Goal: Task Accomplishment & Management: Use online tool/utility

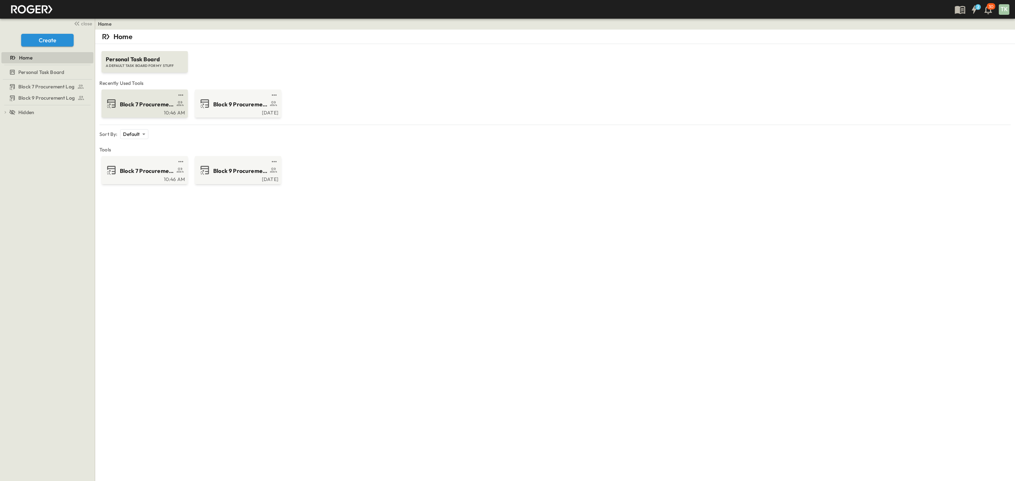
click at [147, 107] on span "Block 7 Procurement Log" at bounding box center [147, 104] width 55 height 8
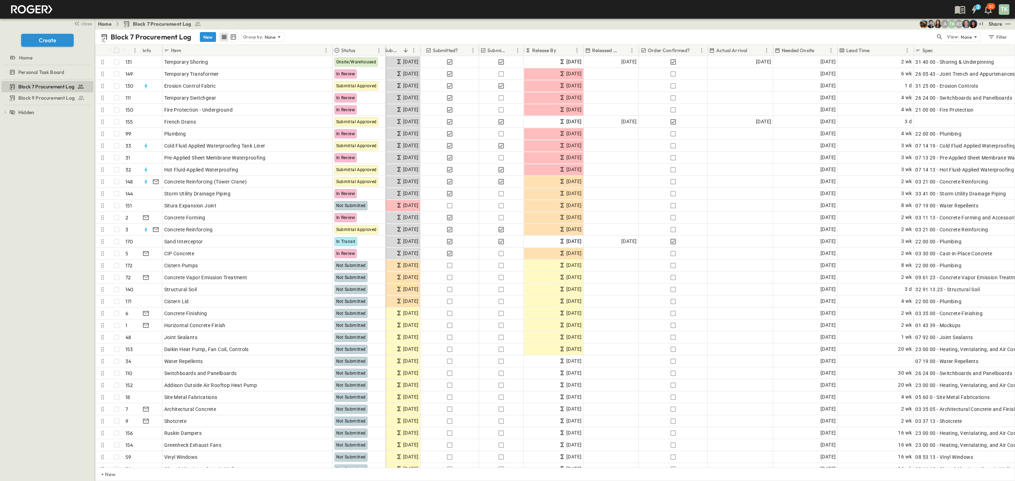
scroll to position [0, 125]
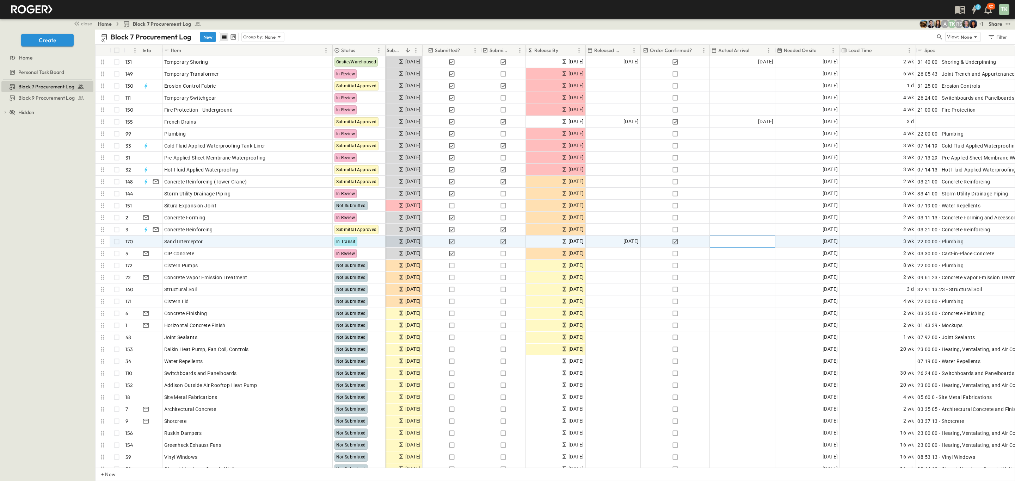
click at [730, 244] on div "Add Date" at bounding box center [742, 241] width 65 height 11
click at [731, 323] on button "22" at bounding box center [734, 324] width 13 height 13
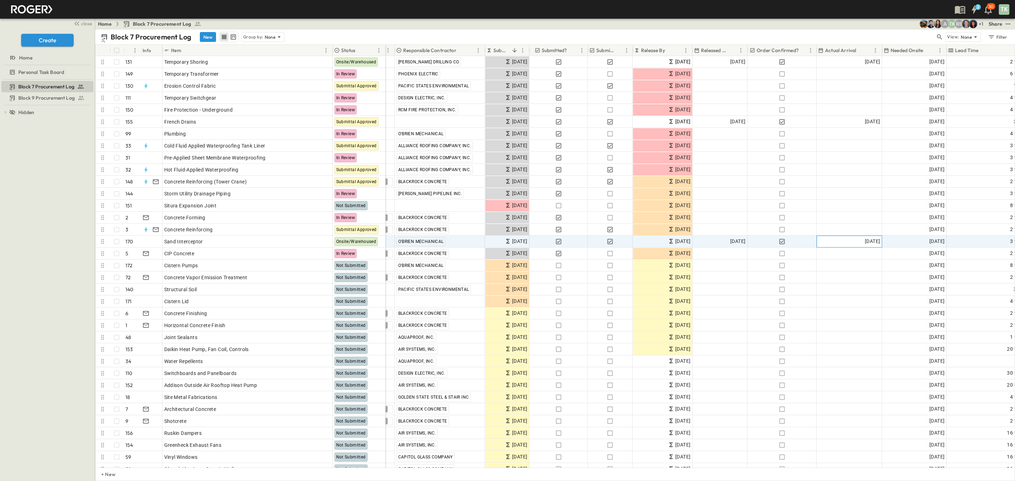
scroll to position [0, 0]
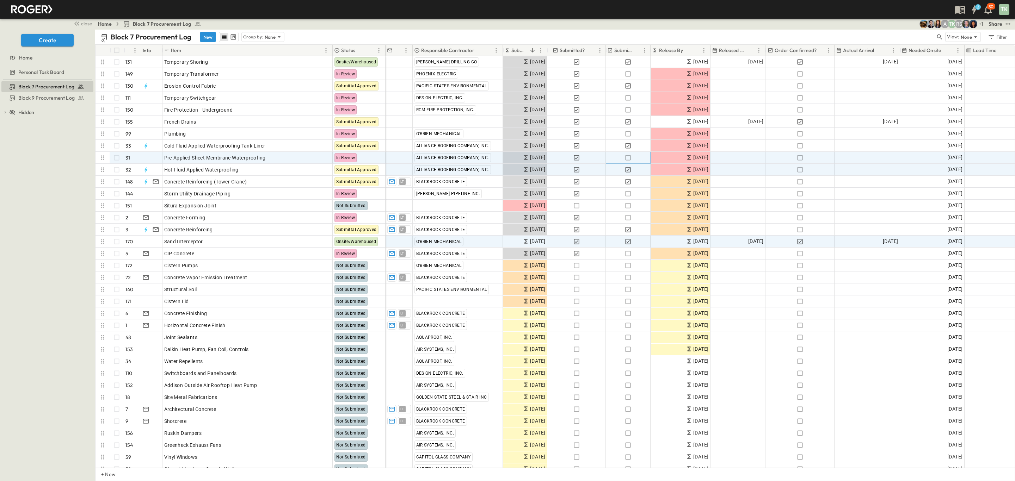
drag, startPoint x: 629, startPoint y: 157, endPoint x: 766, endPoint y: 170, distance: 137.4
click at [629, 157] on icon "button" at bounding box center [628, 157] width 7 height 7
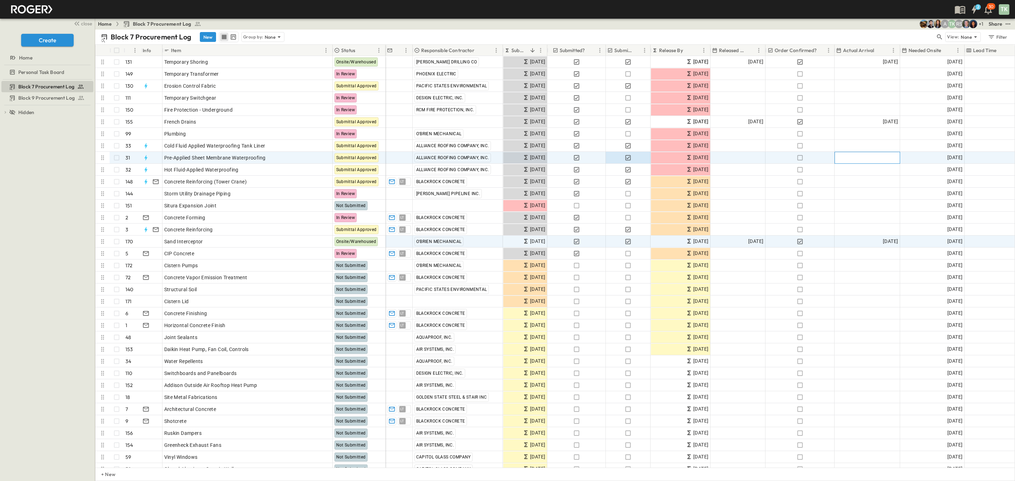
click at [846, 158] on div "Add Date" at bounding box center [867, 157] width 65 height 11
click at [877, 227] on button "16" at bounding box center [873, 226] width 13 height 13
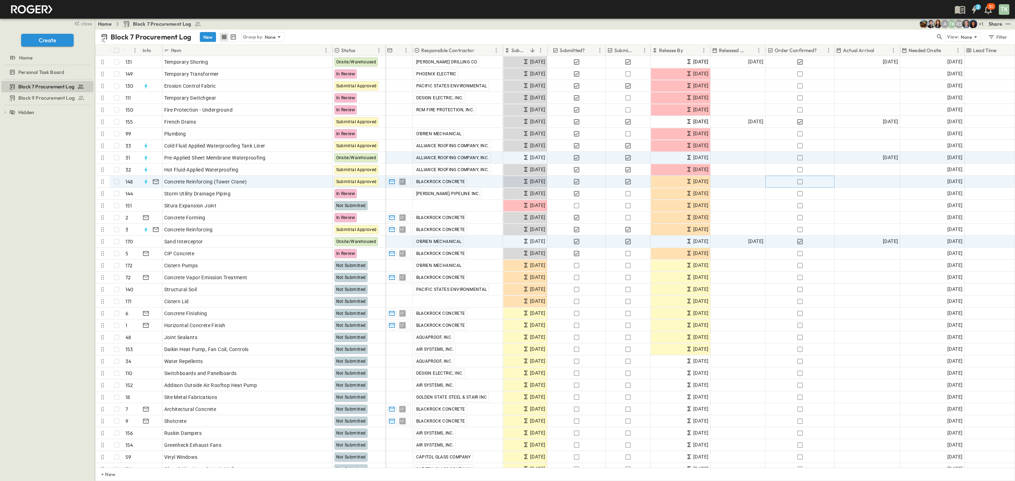
drag, startPoint x: 800, startPoint y: 183, endPoint x: 776, endPoint y: 182, distance: 23.6
click at [800, 183] on icon "button" at bounding box center [800, 181] width 7 height 7
click at [858, 182] on div "Add Date" at bounding box center [867, 181] width 65 height 11
click at [870, 248] on button "16" at bounding box center [873, 251] width 13 height 13
click at [859, 248] on button "15" at bounding box center [859, 251] width 13 height 13
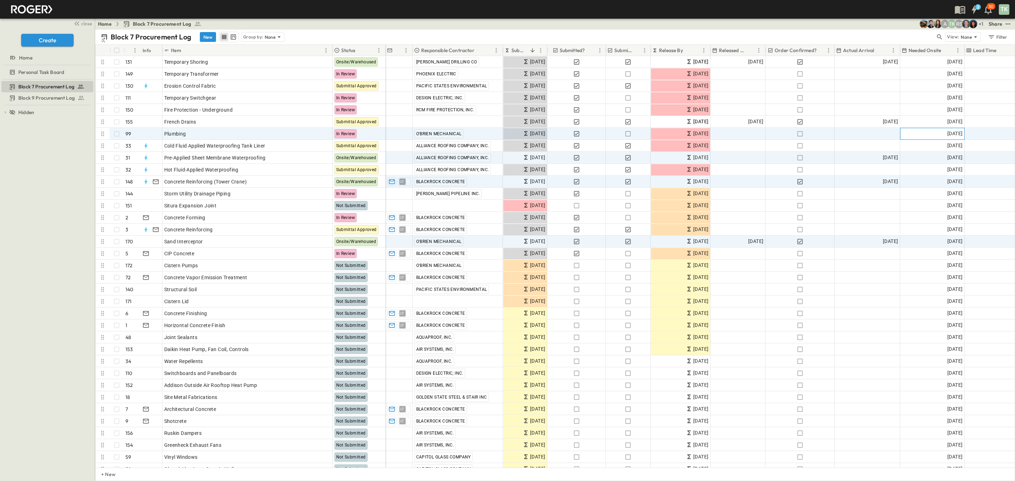
click at [948, 135] on span "[DATE]" at bounding box center [954, 134] width 15 height 8
click at [994, 146] on icon "Next month" at bounding box center [997, 147] width 8 height 6
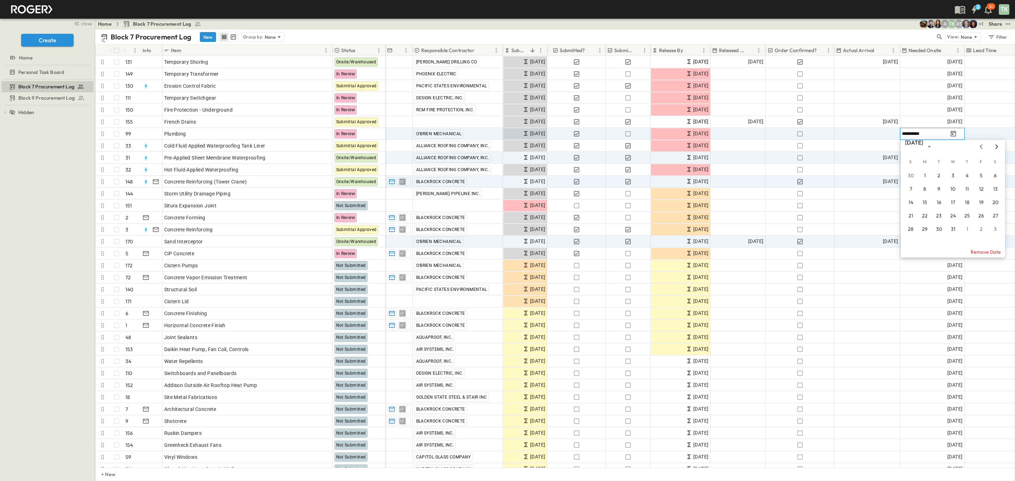
click at [994, 146] on icon "Next month" at bounding box center [997, 147] width 8 height 6
click at [952, 216] on button "25" at bounding box center [953, 216] width 13 height 13
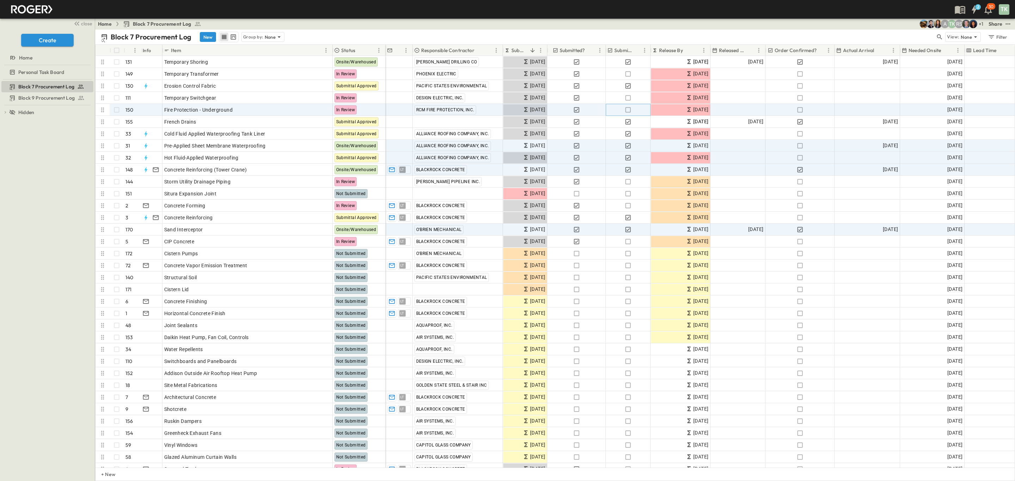
drag, startPoint x: 627, startPoint y: 108, endPoint x: 658, endPoint y: 159, distance: 59.1
click at [627, 108] on icon "button" at bounding box center [628, 109] width 7 height 7
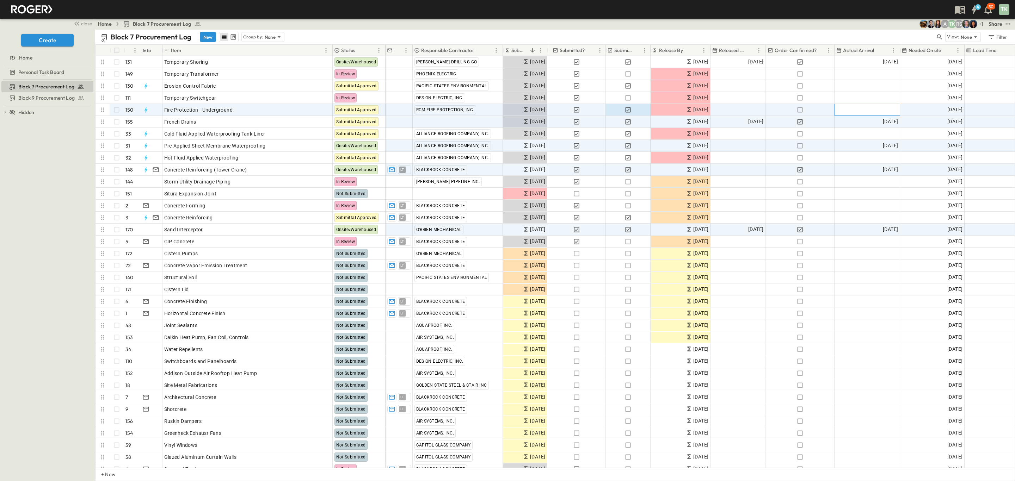
drag, startPoint x: 870, startPoint y: 112, endPoint x: 872, endPoint y: 117, distance: 4.7
click at [870, 112] on div "Add Date" at bounding box center [867, 109] width 65 height 11
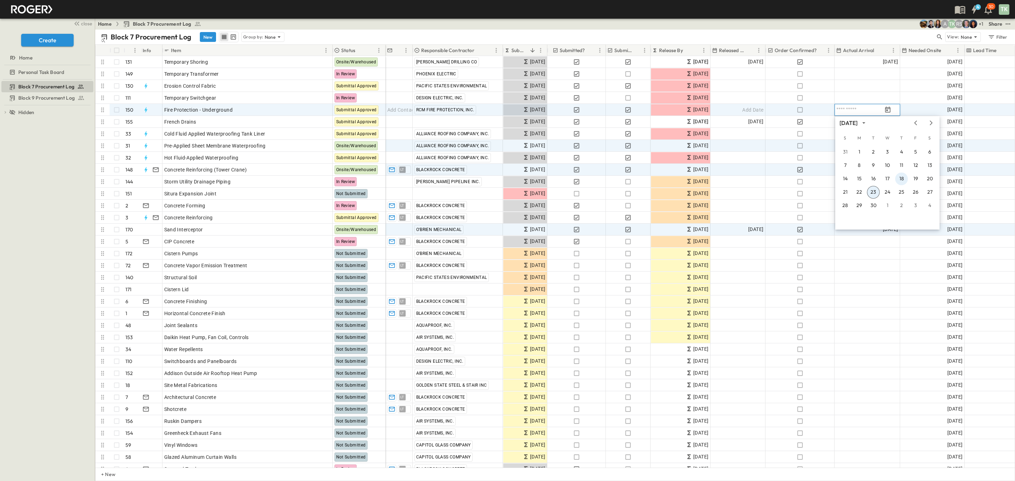
click at [902, 181] on button "18" at bounding box center [901, 179] width 13 height 13
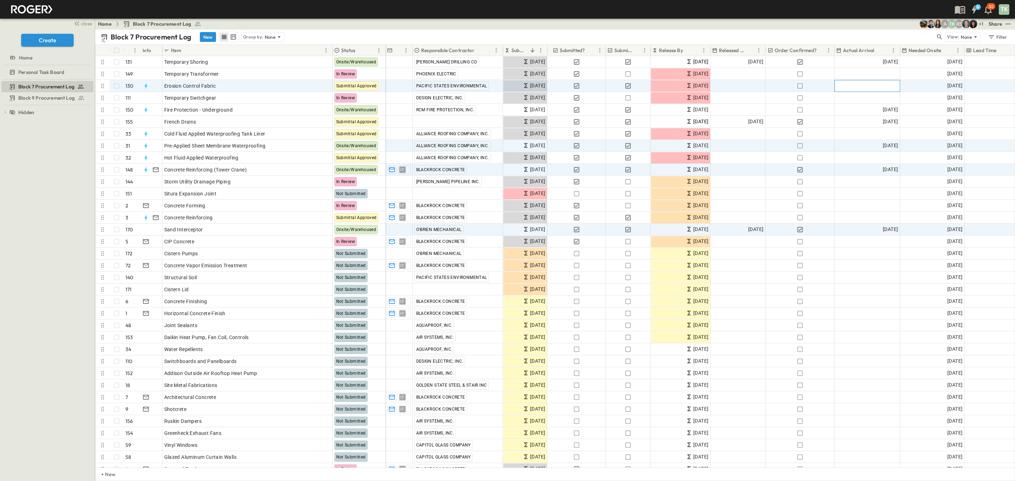
click at [861, 88] on div "Add Date" at bounding box center [867, 85] width 65 height 11
click at [877, 36] on div "Block 7 Procurement Log New Group by: None" at bounding box center [518, 37] width 835 height 11
click at [882, 87] on span "Add Date" at bounding box center [887, 85] width 21 height 7
click at [914, 140] on button "12" at bounding box center [915, 141] width 13 height 13
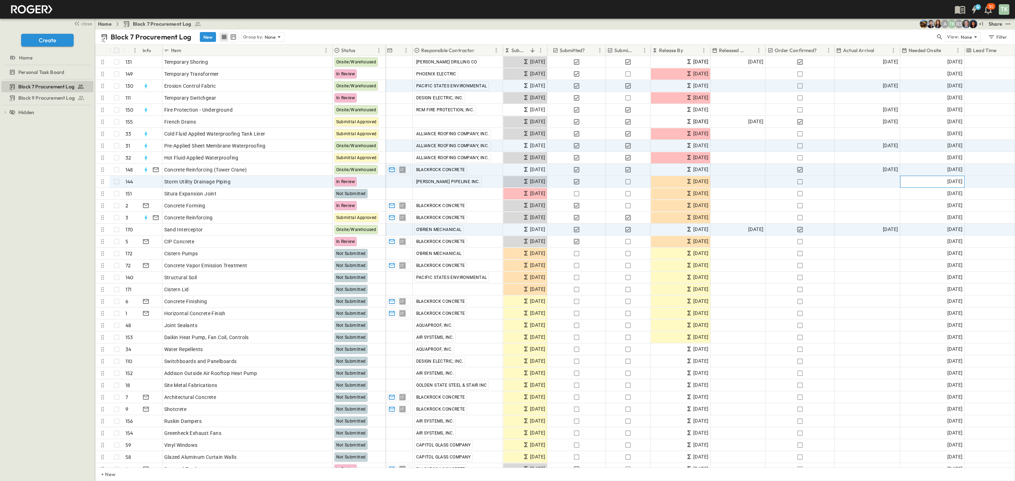
click at [950, 179] on span "[DATE]" at bounding box center [954, 182] width 15 height 8
click at [997, 196] on icon "Next month" at bounding box center [996, 194] width 3 height 5
click at [981, 235] on button "7" at bounding box center [981, 237] width 13 height 13
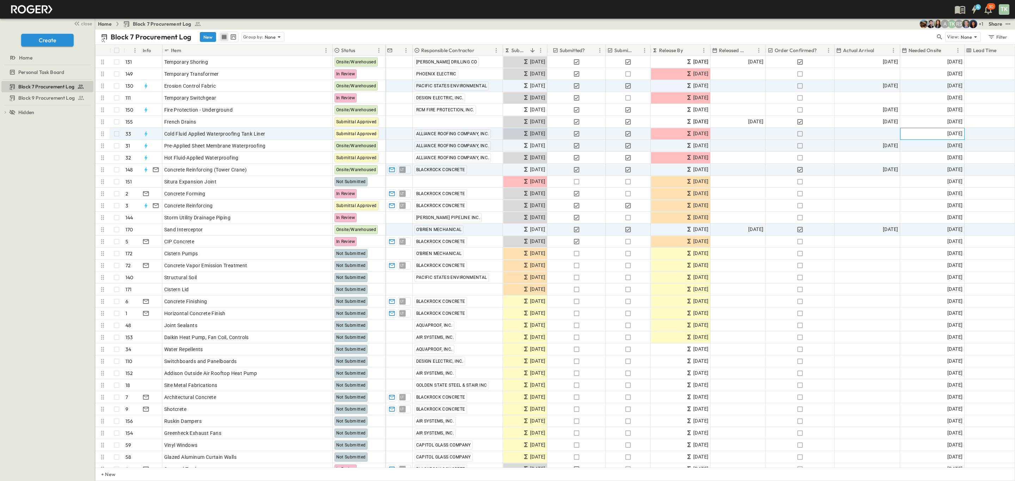
click at [953, 133] on span "[DATE]" at bounding box center [954, 134] width 15 height 8
click at [999, 148] on icon "Next month" at bounding box center [997, 147] width 8 height 6
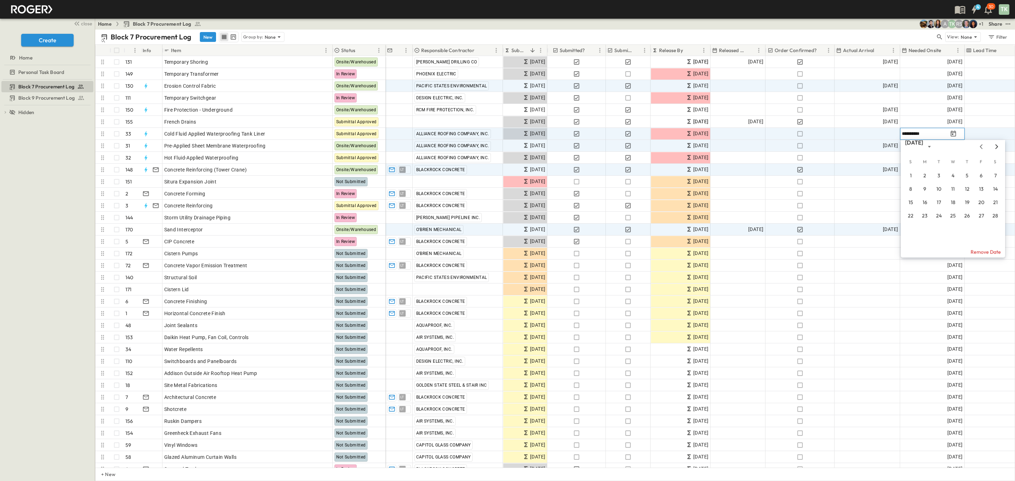
click at [999, 148] on icon "Next month" at bounding box center [997, 147] width 8 height 6
click at [956, 202] on button "15" at bounding box center [953, 203] width 13 height 13
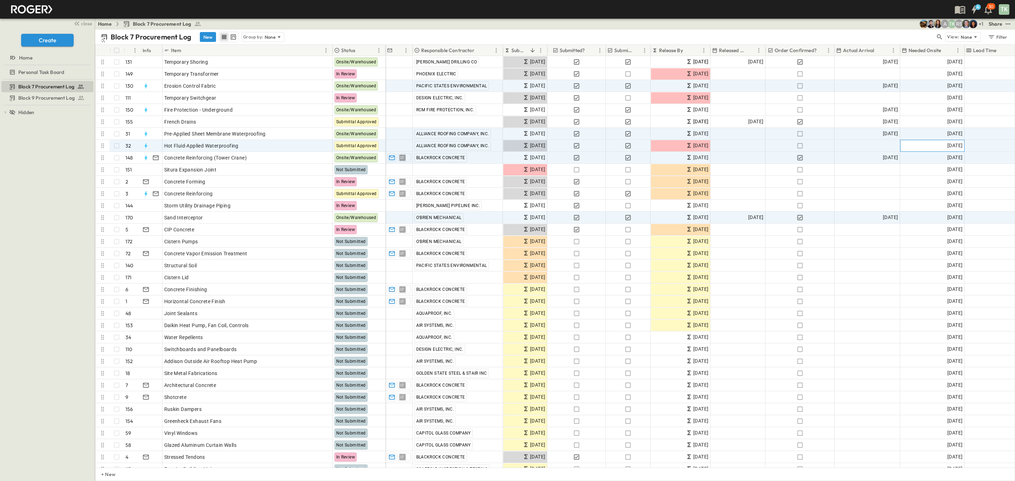
click at [933, 147] on div "[DATE]" at bounding box center [933, 145] width 64 height 11
click at [996, 157] on icon "Next month" at bounding box center [997, 159] width 8 height 6
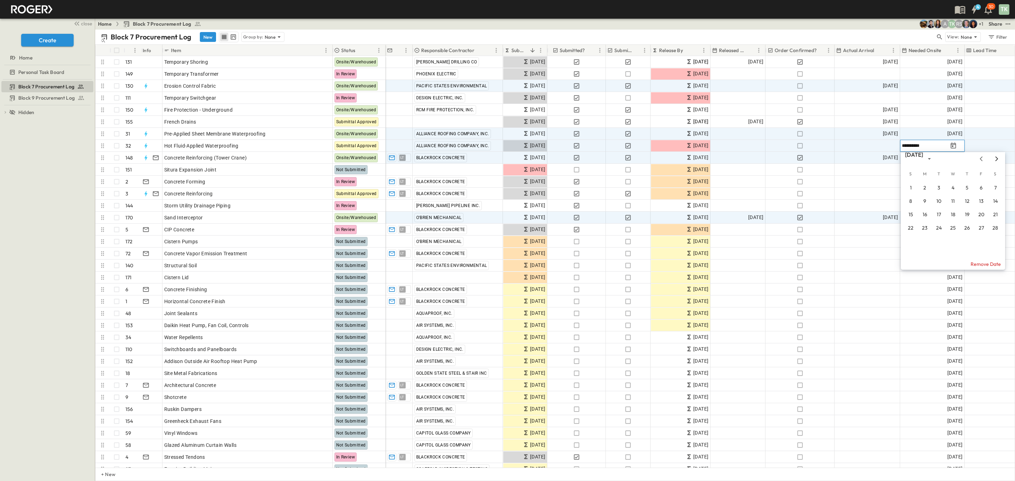
click at [996, 157] on icon "Next month" at bounding box center [997, 159] width 8 height 6
click at [955, 215] on button "15" at bounding box center [953, 215] width 13 height 13
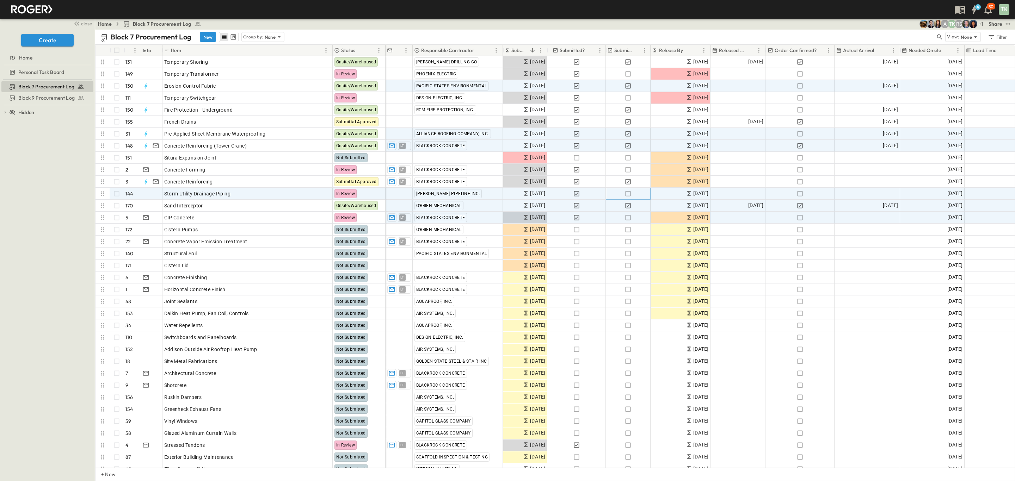
drag, startPoint x: 629, startPoint y: 194, endPoint x: 694, endPoint y: 213, distance: 67.3
click at [629, 194] on icon "button" at bounding box center [628, 193] width 7 height 7
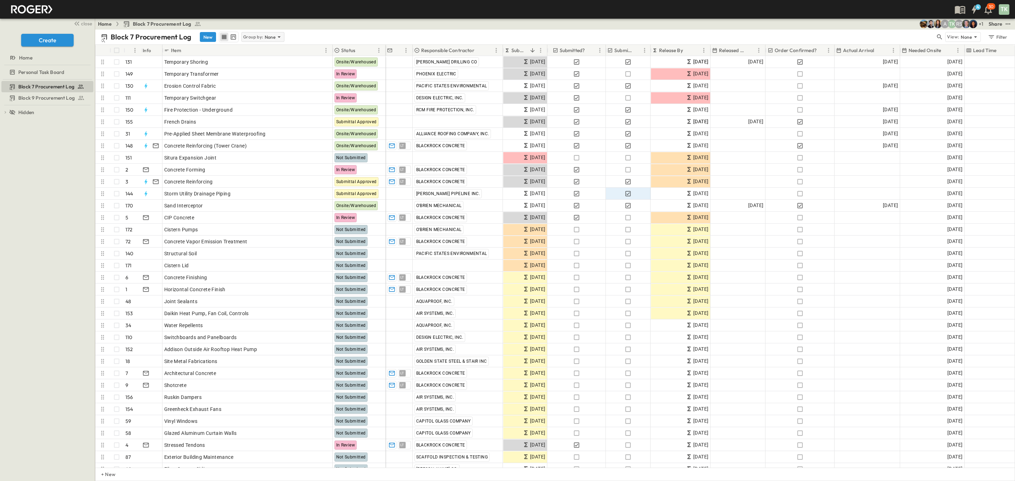
click at [267, 38] on p "None" at bounding box center [270, 36] width 11 height 7
click at [266, 73] on p "Responsible Contractor" at bounding box center [264, 71] width 40 height 14
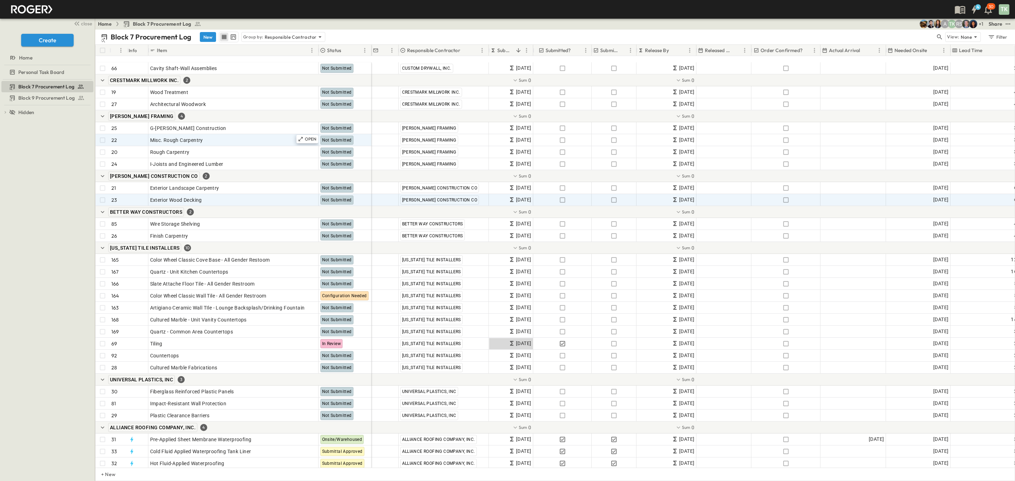
scroll to position [423, 0]
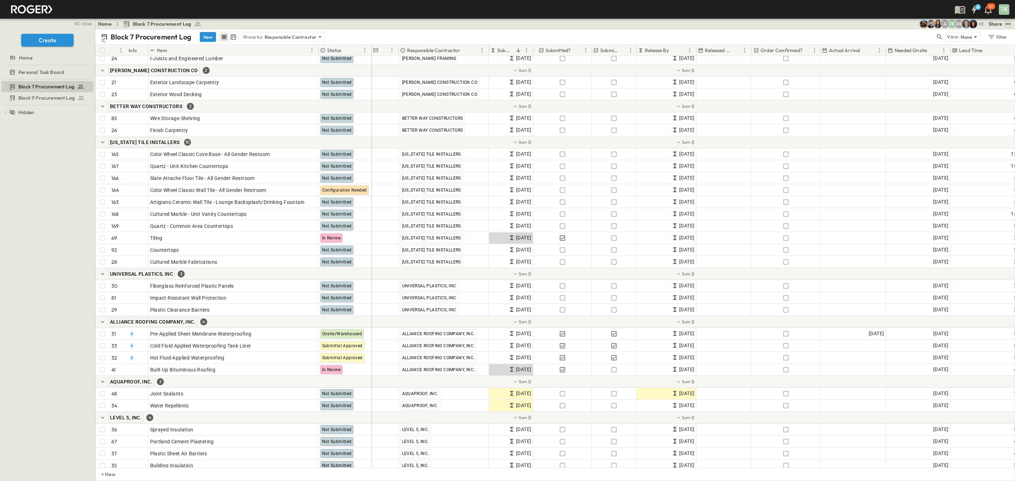
click at [1009, 25] on icon "test" at bounding box center [1008, 23] width 7 height 7
click at [941, 94] on span "PDF" at bounding box center [939, 97] width 10 height 7
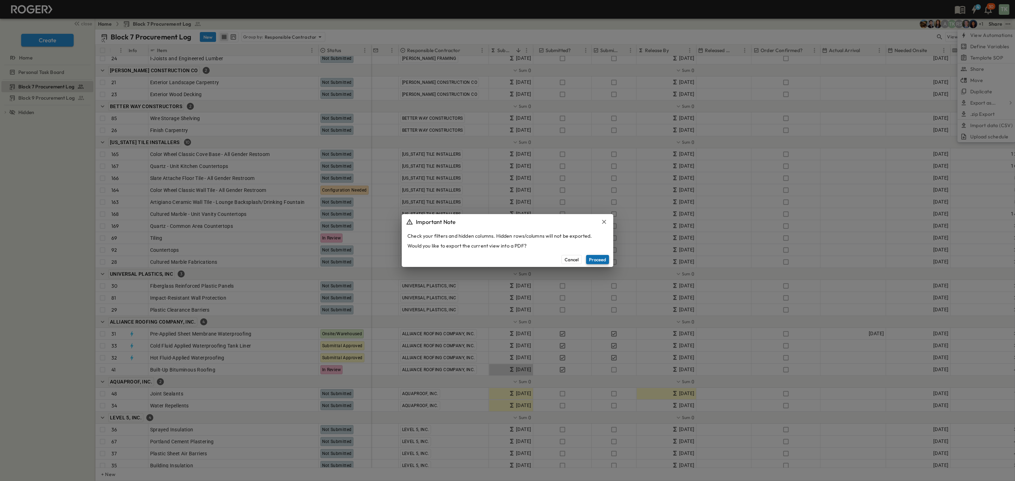
click at [605, 259] on button "Proceed" at bounding box center [597, 259] width 23 height 9
